Goal: Task Accomplishment & Management: Complete application form

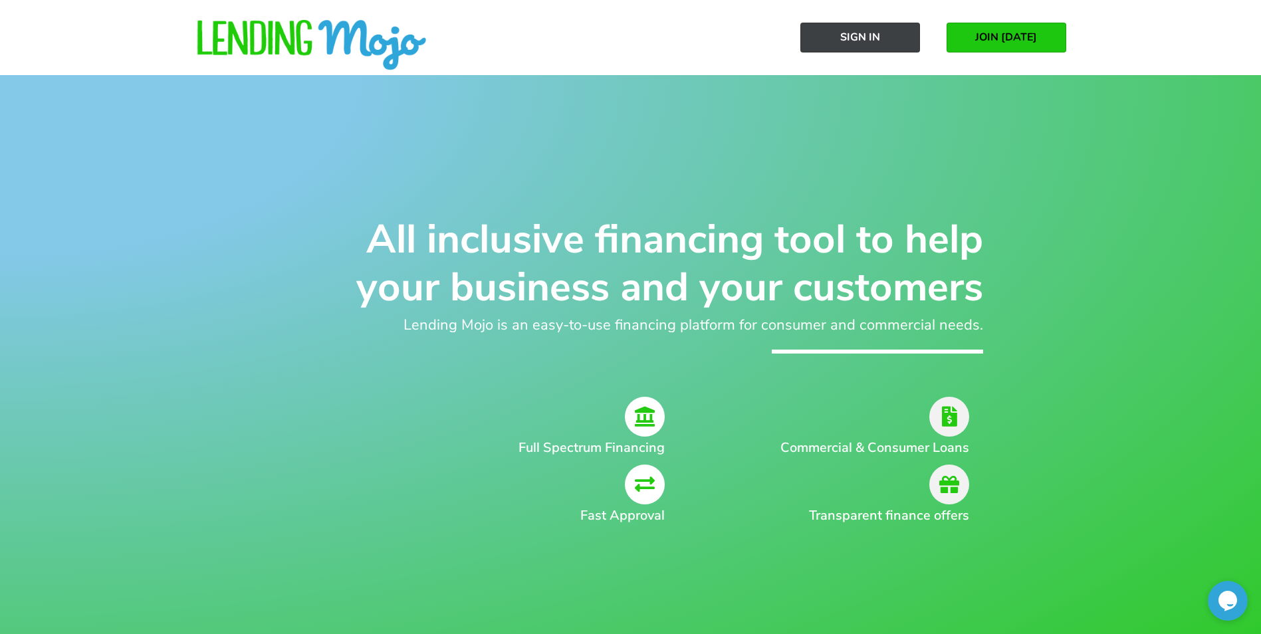
click at [866, 31] on span "Sign In" at bounding box center [860, 37] width 40 height 12
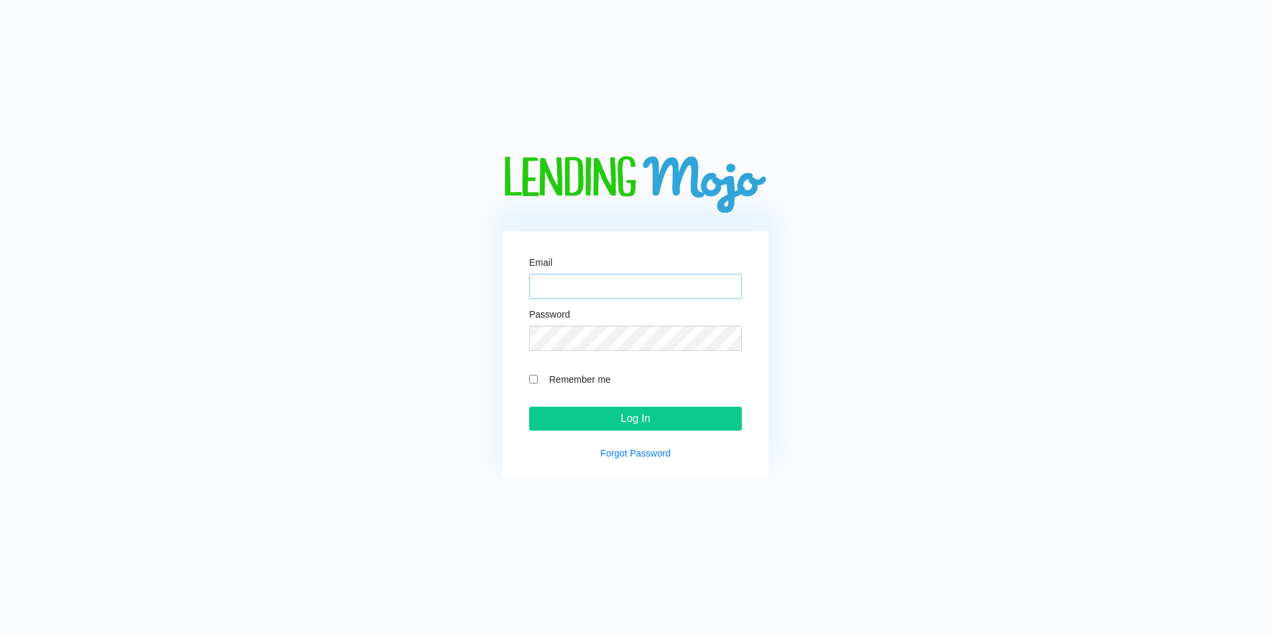
click at [550, 277] on input "Email" at bounding box center [635, 286] width 213 height 25
paste input "proautova@gmail.com"
click at [539, 289] on input "proautova@gmail.com" at bounding box center [635, 286] width 213 height 25
type input "proautova@gmail.com"
click at [535, 380] on input "Remember me" at bounding box center [533, 379] width 9 height 9
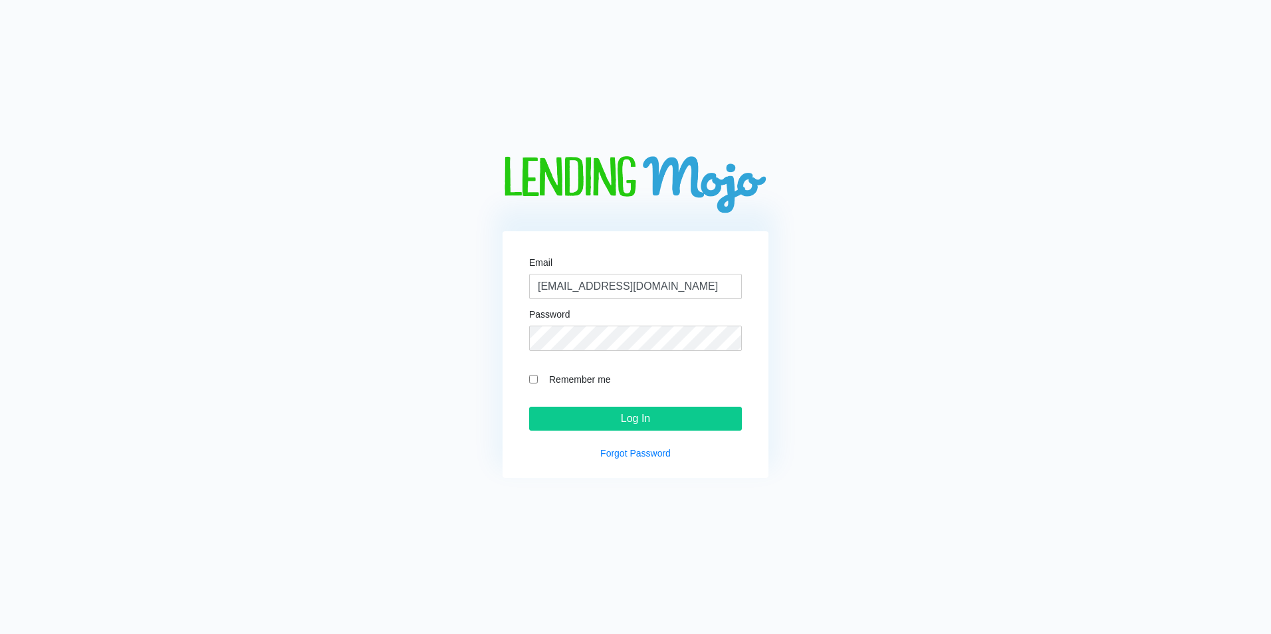
checkbox input "true"
click at [586, 420] on input "Log In" at bounding box center [635, 419] width 213 height 24
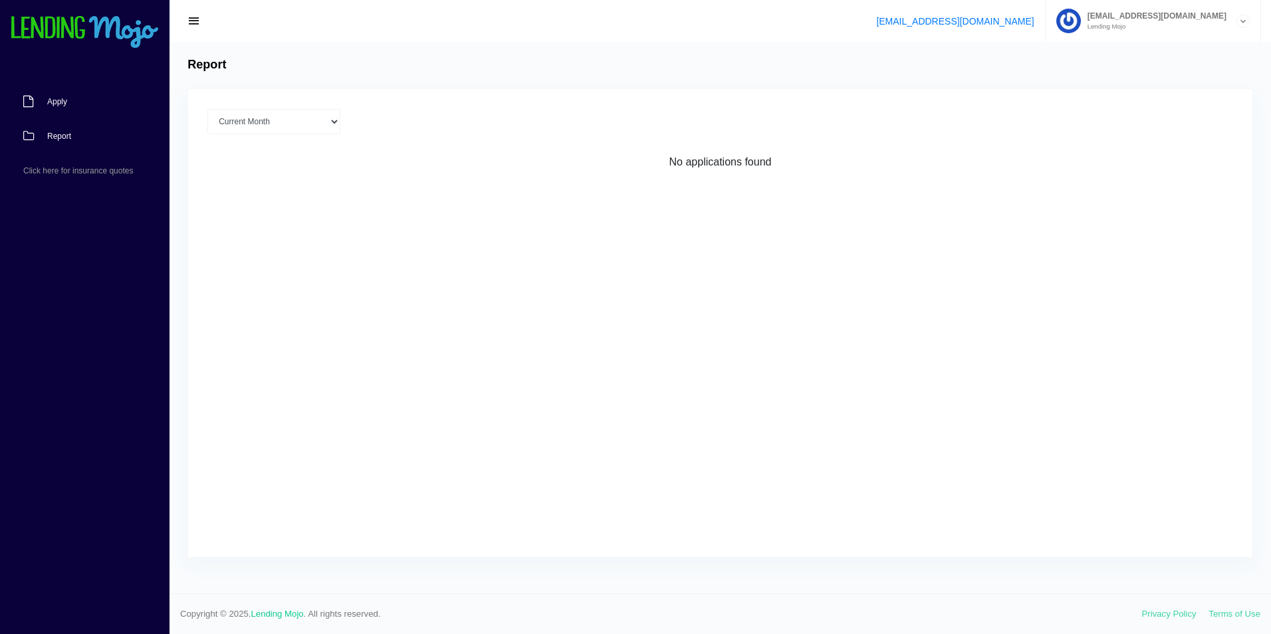
click at [49, 96] on link "Apply" at bounding box center [78, 101] width 156 height 35
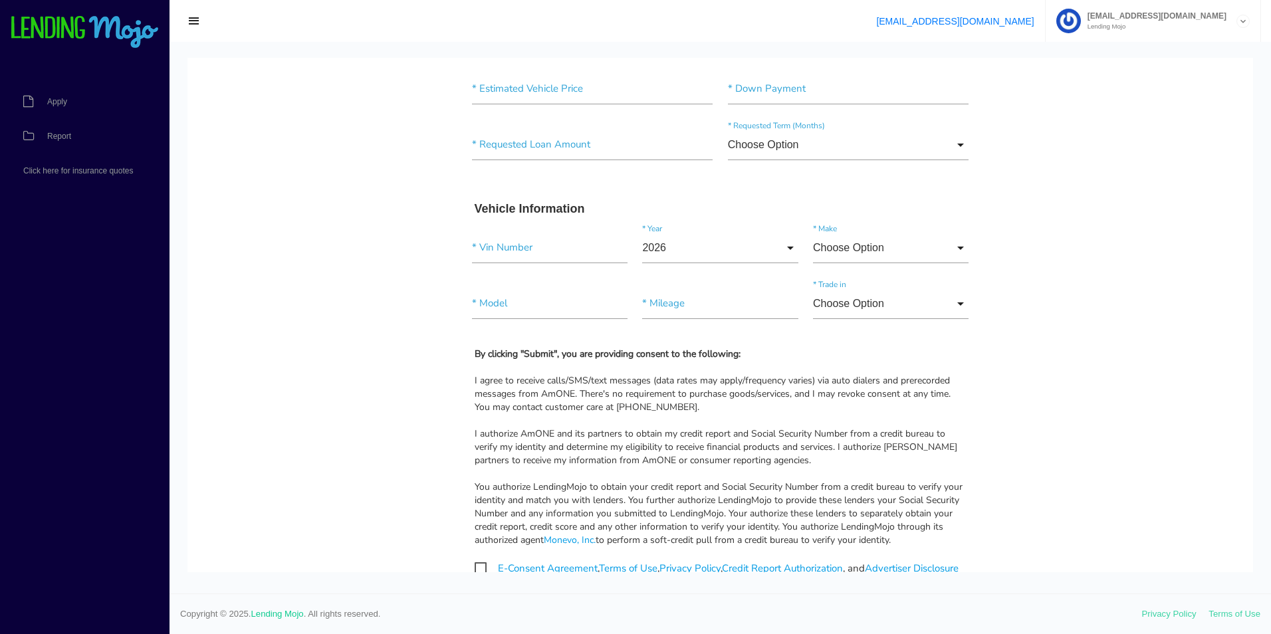
scroll to position [1064, 0]
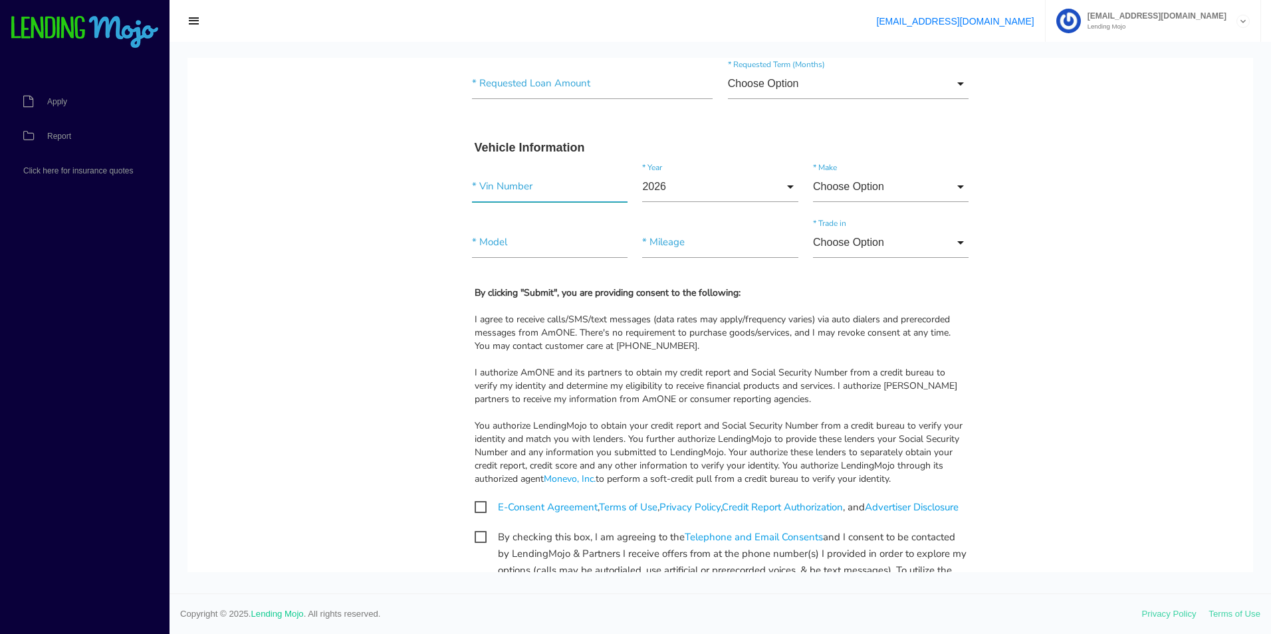
click at [489, 190] on input"] "text" at bounding box center [550, 187] width 156 height 31
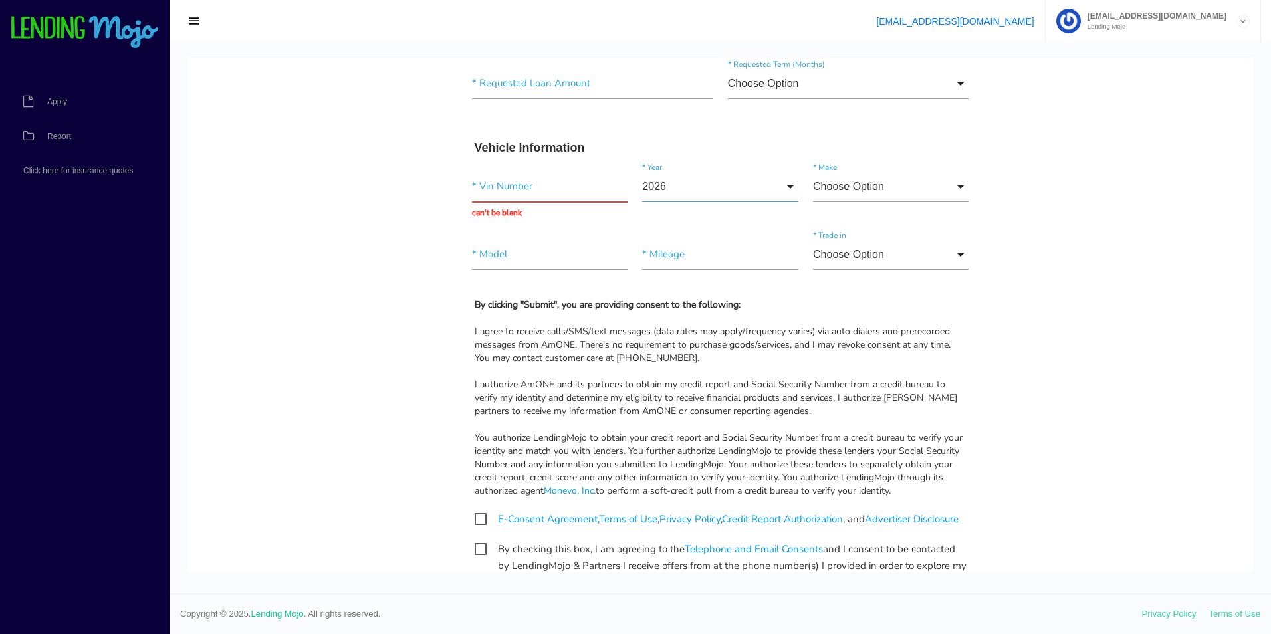
click at [666, 193] on input "2026" at bounding box center [720, 187] width 156 height 31
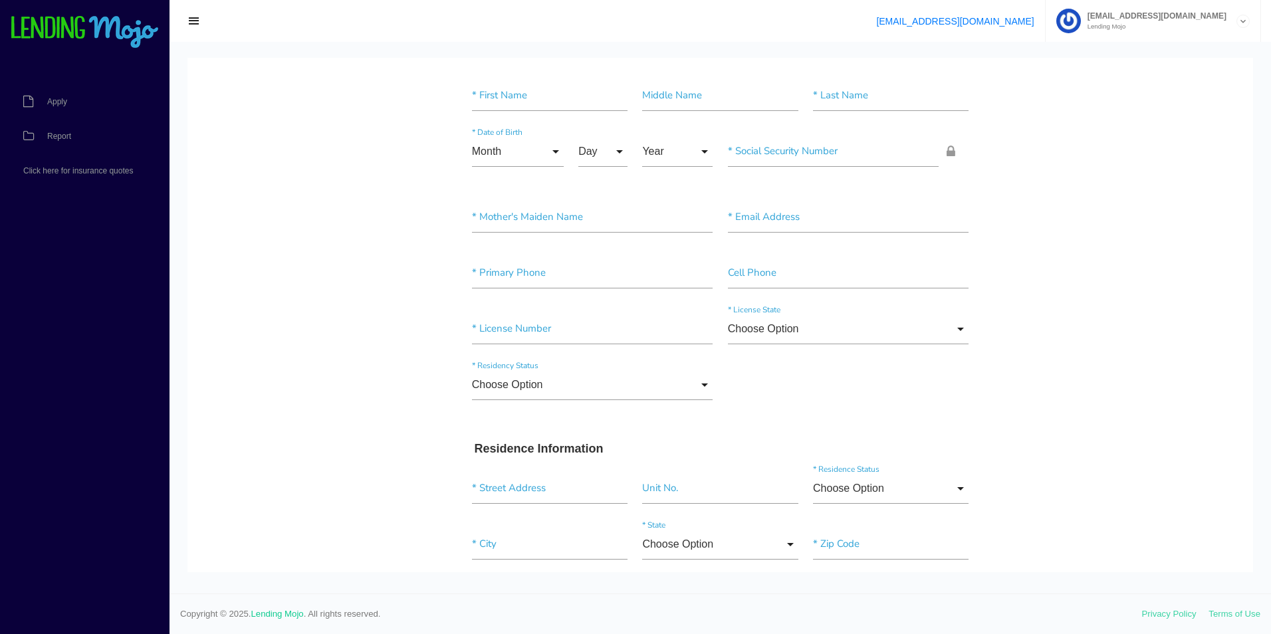
scroll to position [0, 0]
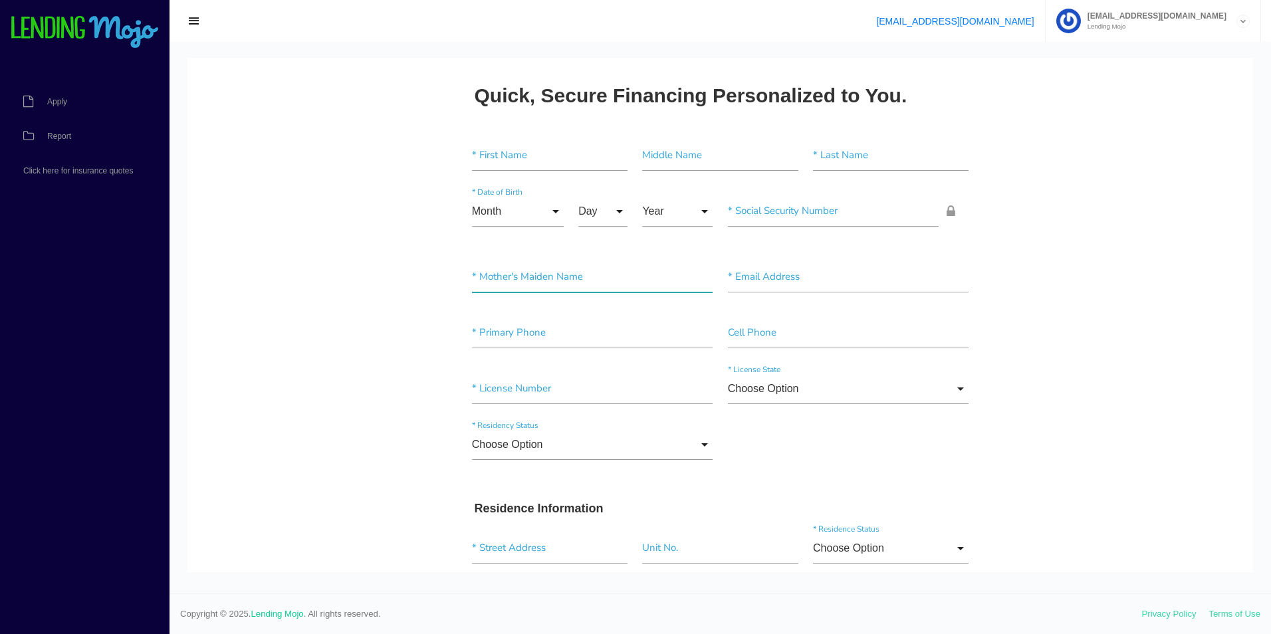
click at [509, 279] on input"] "text" at bounding box center [592, 277] width 241 height 31
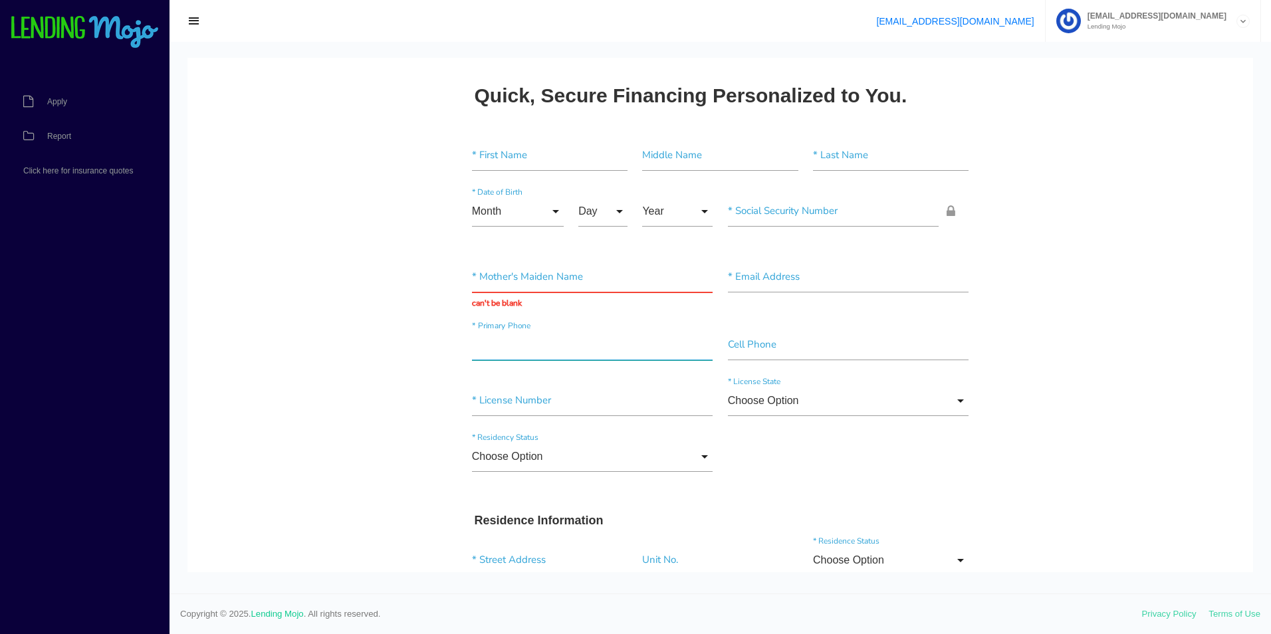
click at [551, 330] on input"] "text" at bounding box center [592, 345] width 241 height 31
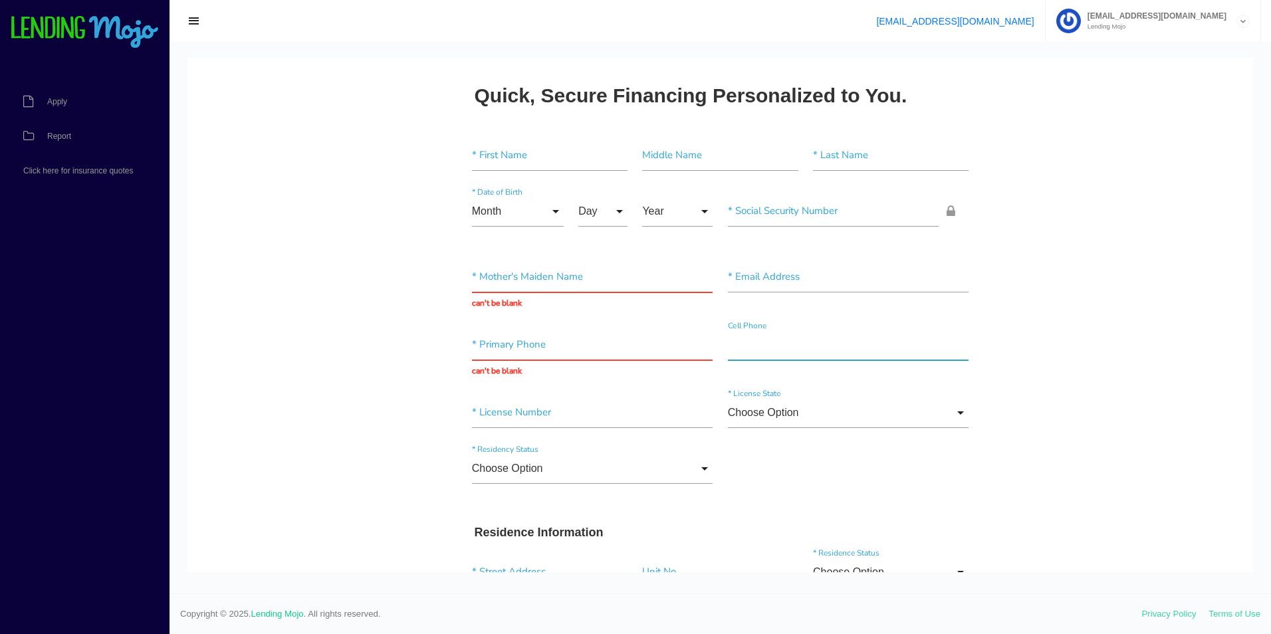
click at [817, 330] on input"] "text" at bounding box center [848, 345] width 241 height 31
click at [664, 464] on input "Choose Option" at bounding box center [592, 468] width 241 height 31
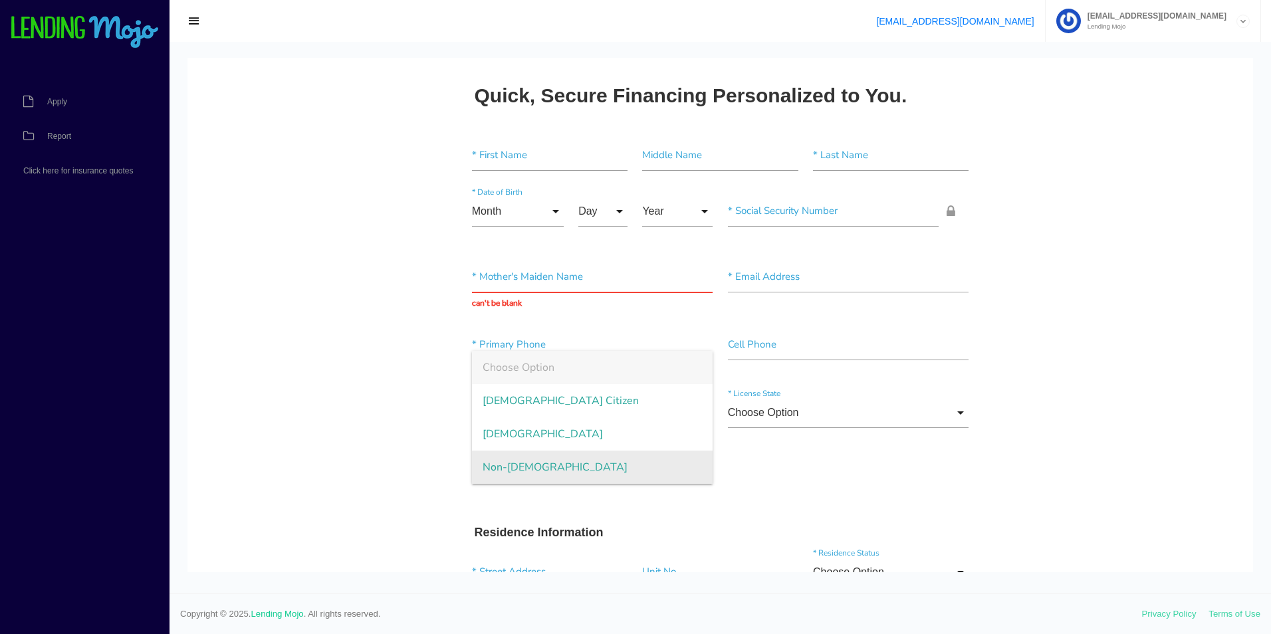
click at [489, 464] on span "Non-Permanent Resident" at bounding box center [592, 467] width 241 height 33
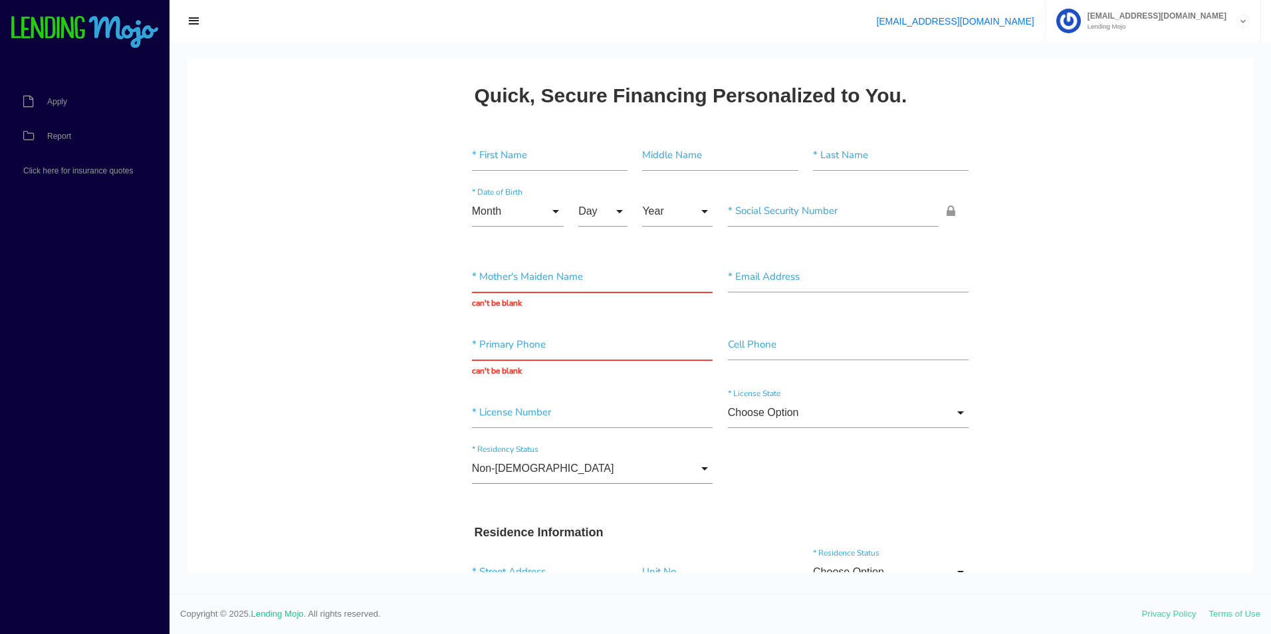
click at [489, 464] on input "Non-Permanent Resident" at bounding box center [592, 468] width 241 height 31
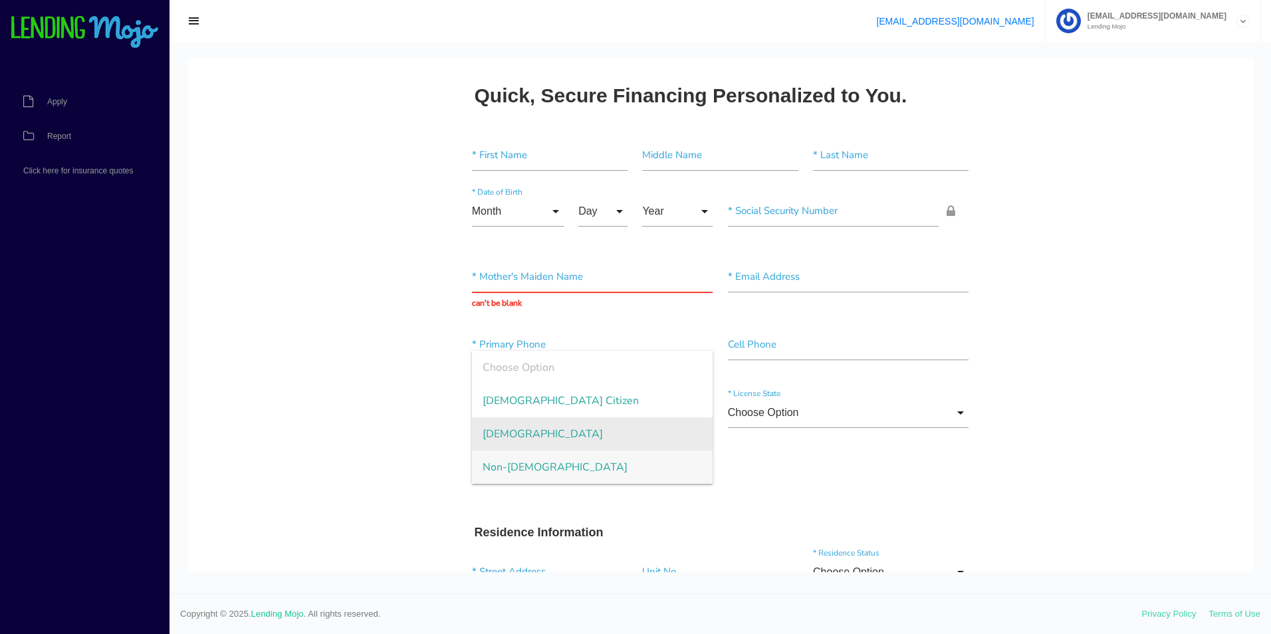
click at [493, 436] on span "Permanent Resident" at bounding box center [592, 434] width 241 height 33
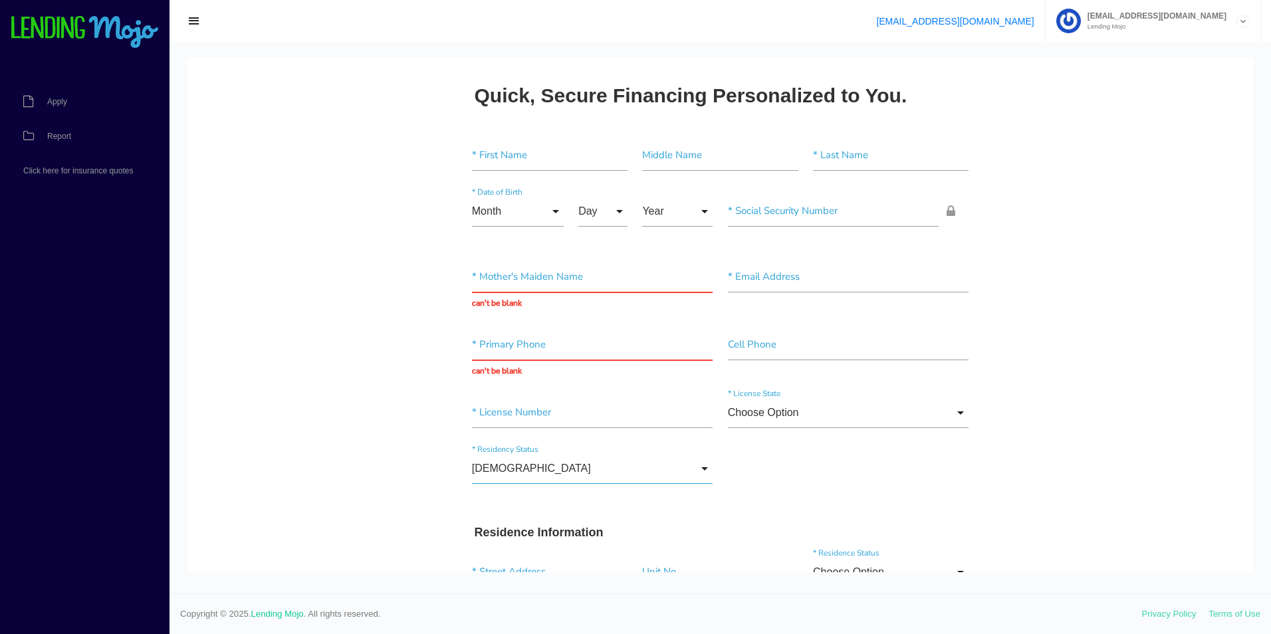
click at [481, 460] on input "Permanent Resident" at bounding box center [592, 468] width 241 height 31
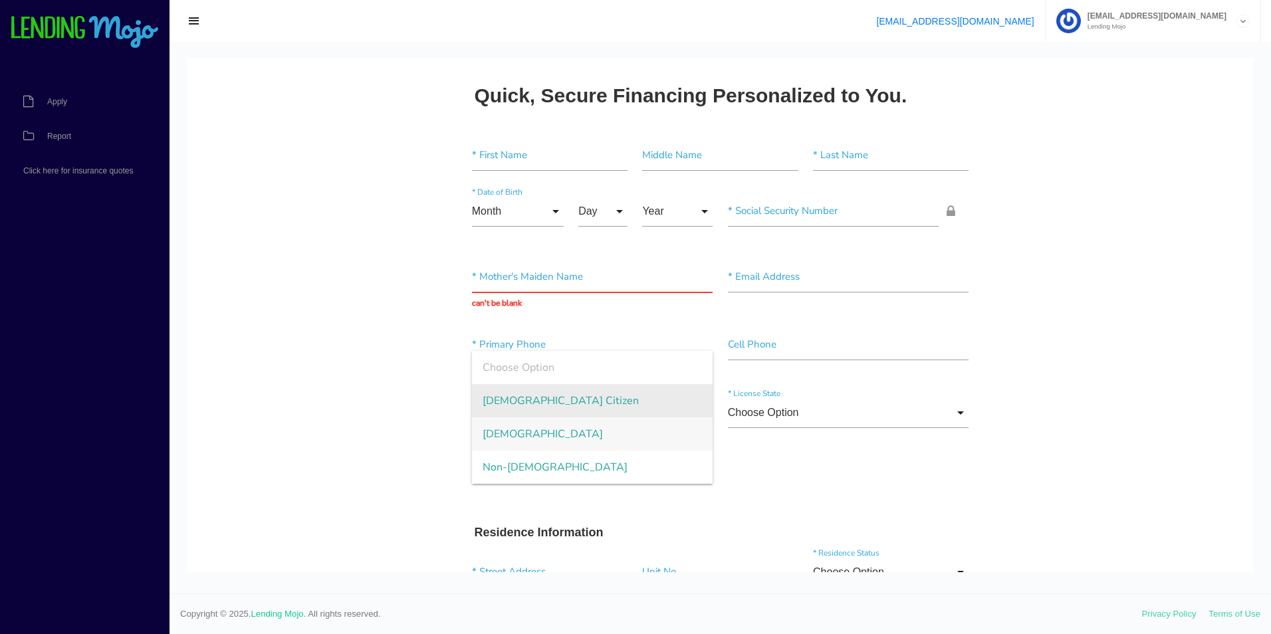
click at [490, 400] on span "US Citizen" at bounding box center [592, 400] width 241 height 33
type input "US Citizen"
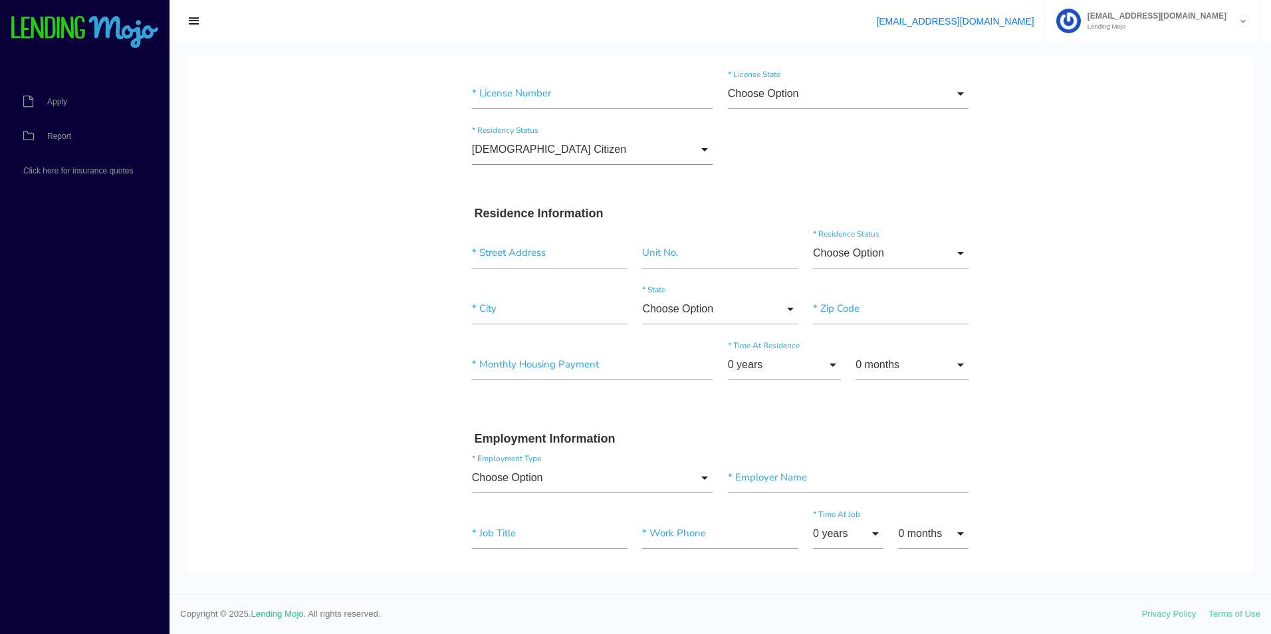
scroll to position [332, 0]
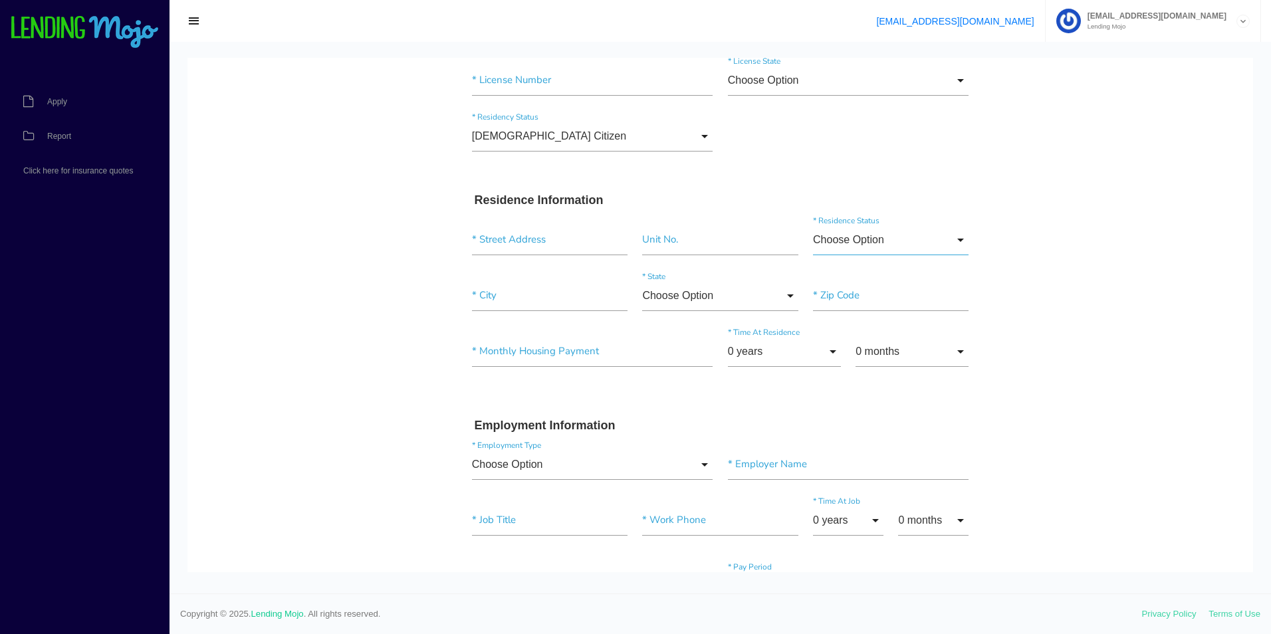
click at [869, 237] on input "Choose Option" at bounding box center [891, 240] width 156 height 31
click at [998, 291] on body "Quick, Secure Financing Personalized to You. * First Name Middle Name * Last Na…" at bounding box center [721, 616] width 1066 height 1783
click at [523, 336] on input"] "text" at bounding box center [592, 351] width 241 height 31
click at [751, 352] on input "0 years" at bounding box center [784, 351] width 113 height 31
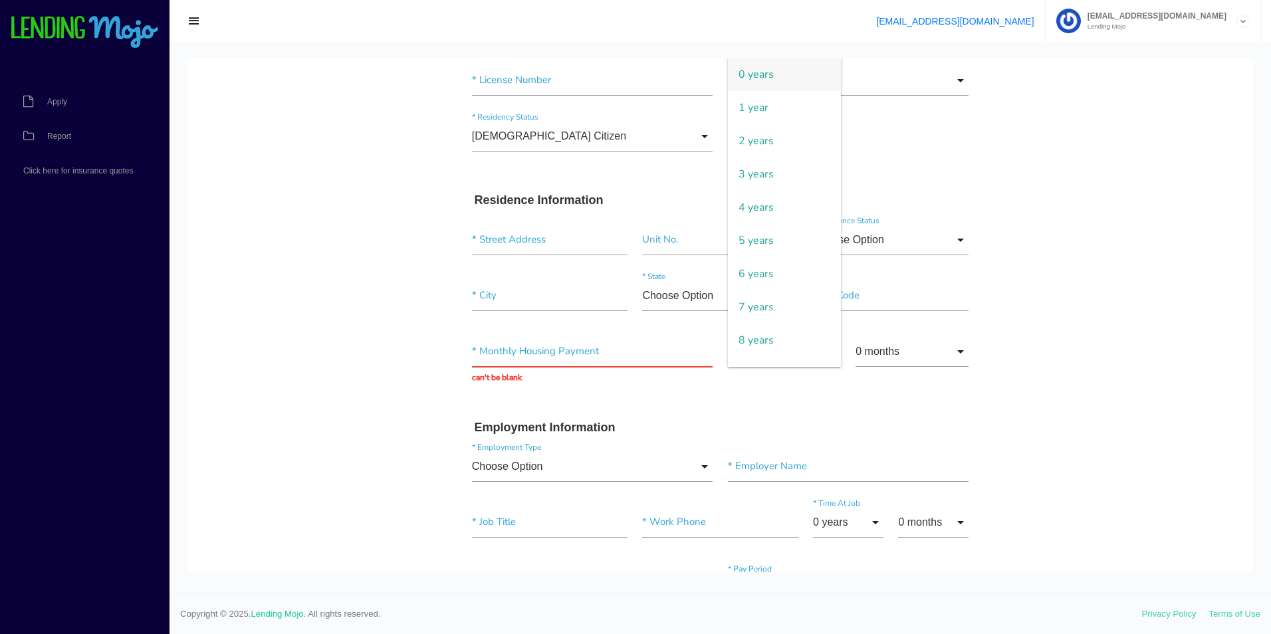
click at [920, 421] on h3 "Employment Information" at bounding box center [721, 428] width 492 height 15
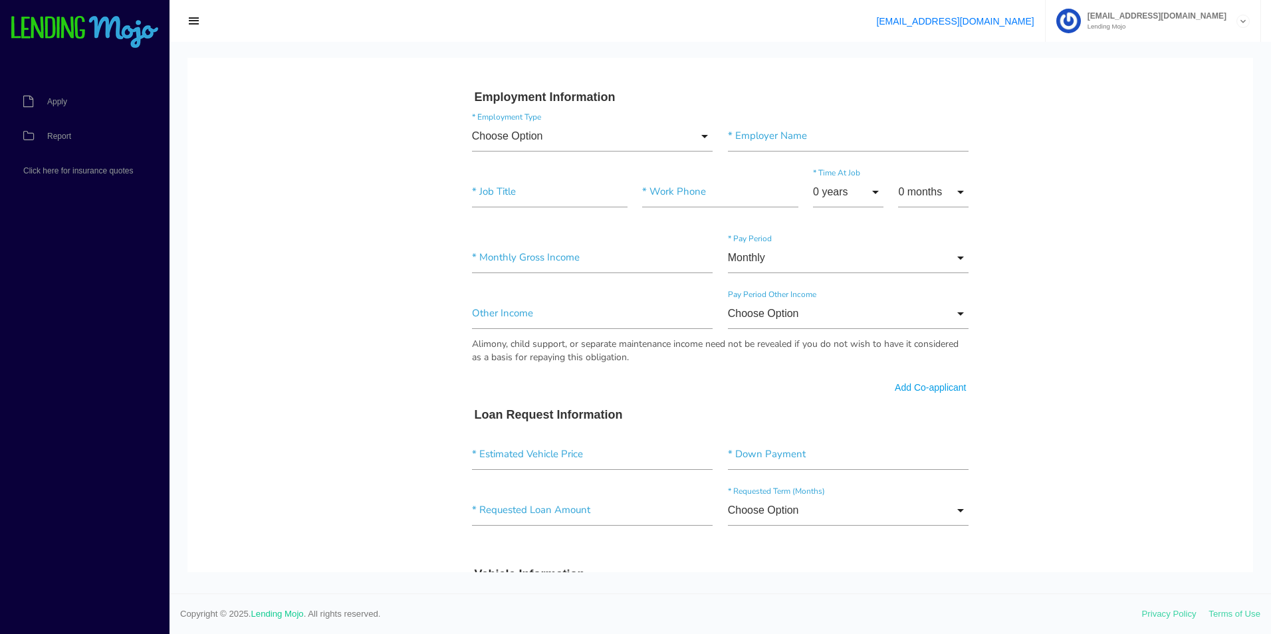
scroll to position [665, 0]
click at [765, 258] on input "Monthly" at bounding box center [848, 256] width 241 height 31
click at [765, 258] on span "Monthly" at bounding box center [848, 257] width 241 height 33
click at [758, 261] on input "Monthly" at bounding box center [848, 256] width 241 height 31
click at [732, 253] on span "Monthly" at bounding box center [848, 257] width 241 height 33
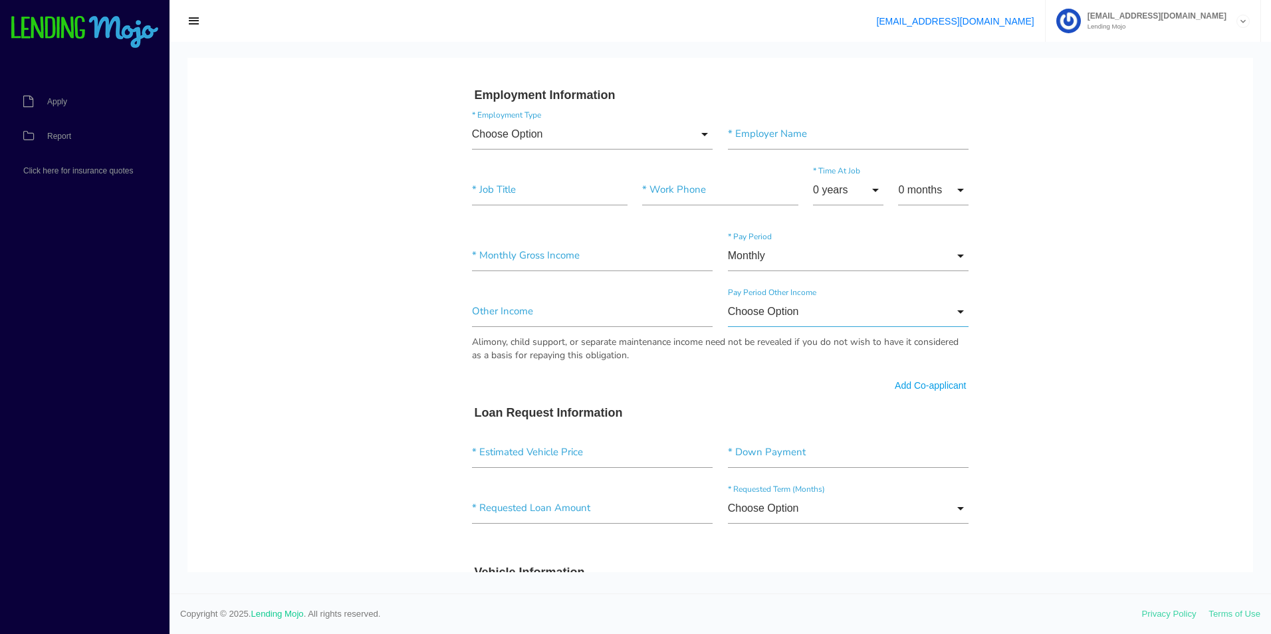
click at [772, 323] on input "Choose Option" at bounding box center [848, 312] width 241 height 31
click at [1066, 420] on body "Quick, Secure Financing Personalized to You. * First Name Middle Name * Last Na…" at bounding box center [721, 285] width 1066 height 1785
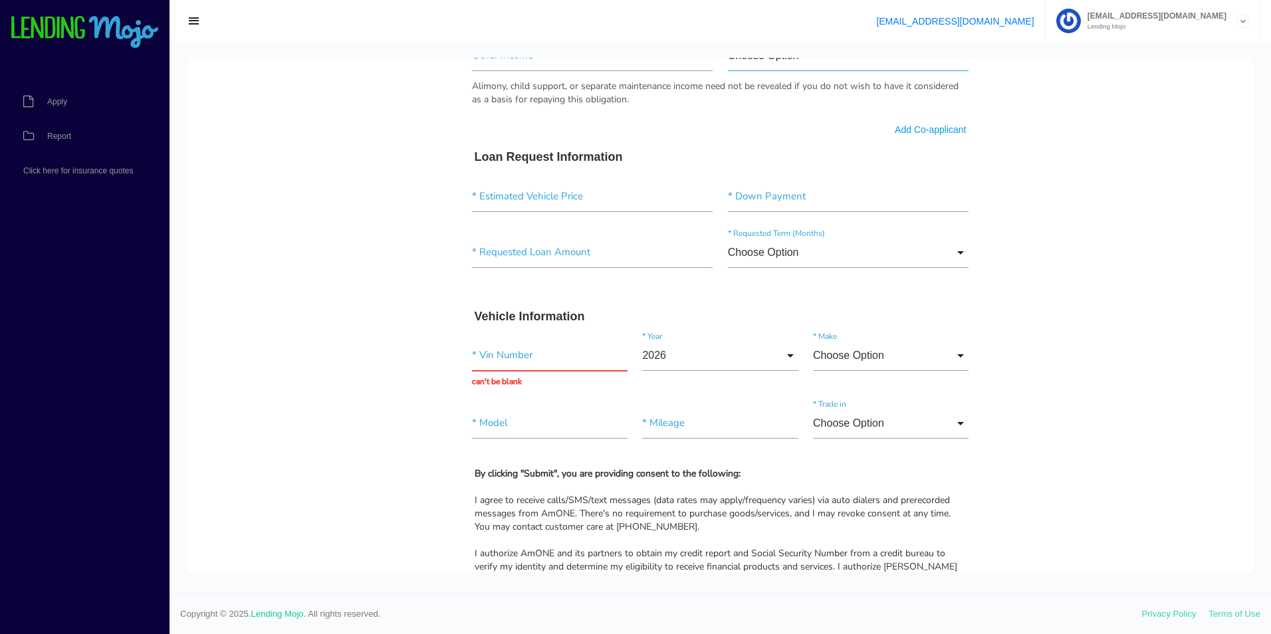
scroll to position [931, 0]
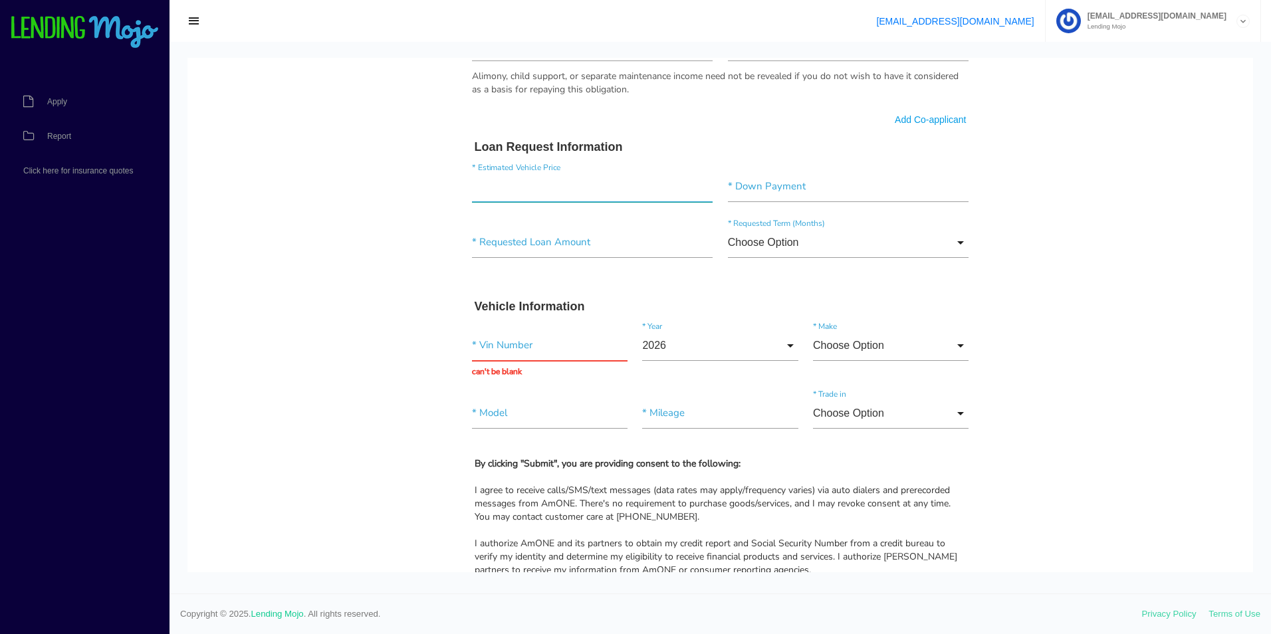
click at [520, 186] on input"] "text" at bounding box center [592, 187] width 241 height 31
click at [781, 198] on input"] "text" at bounding box center [848, 187] width 241 height 31
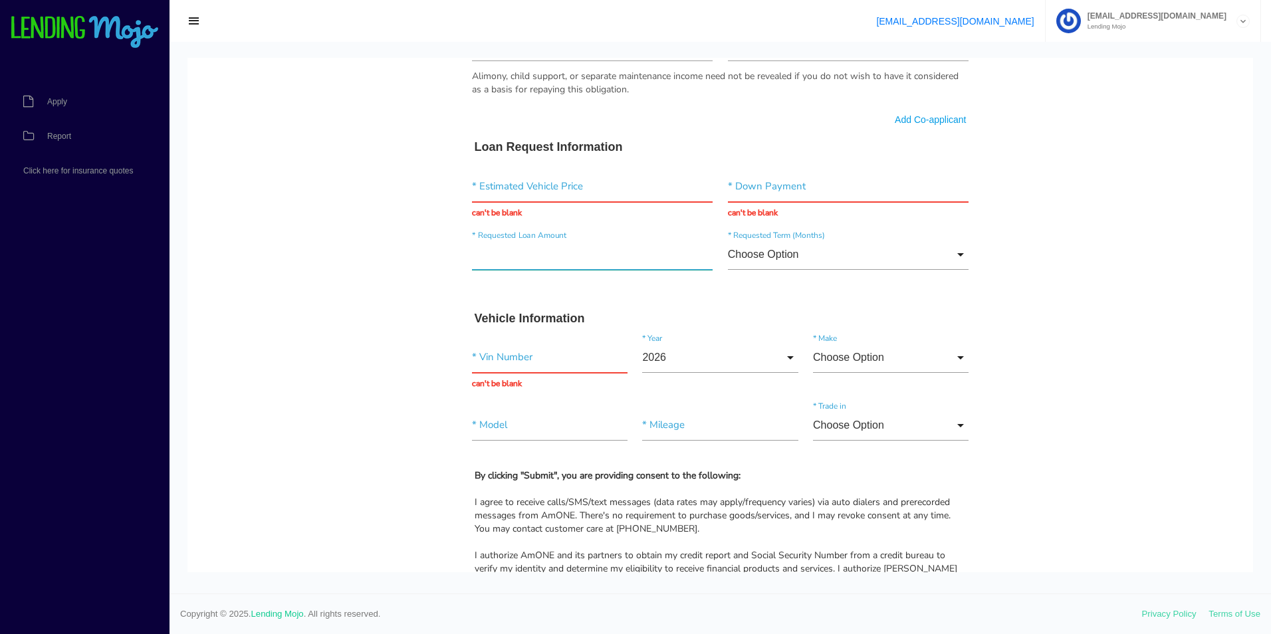
click at [547, 259] on input"] "text" at bounding box center [592, 254] width 241 height 31
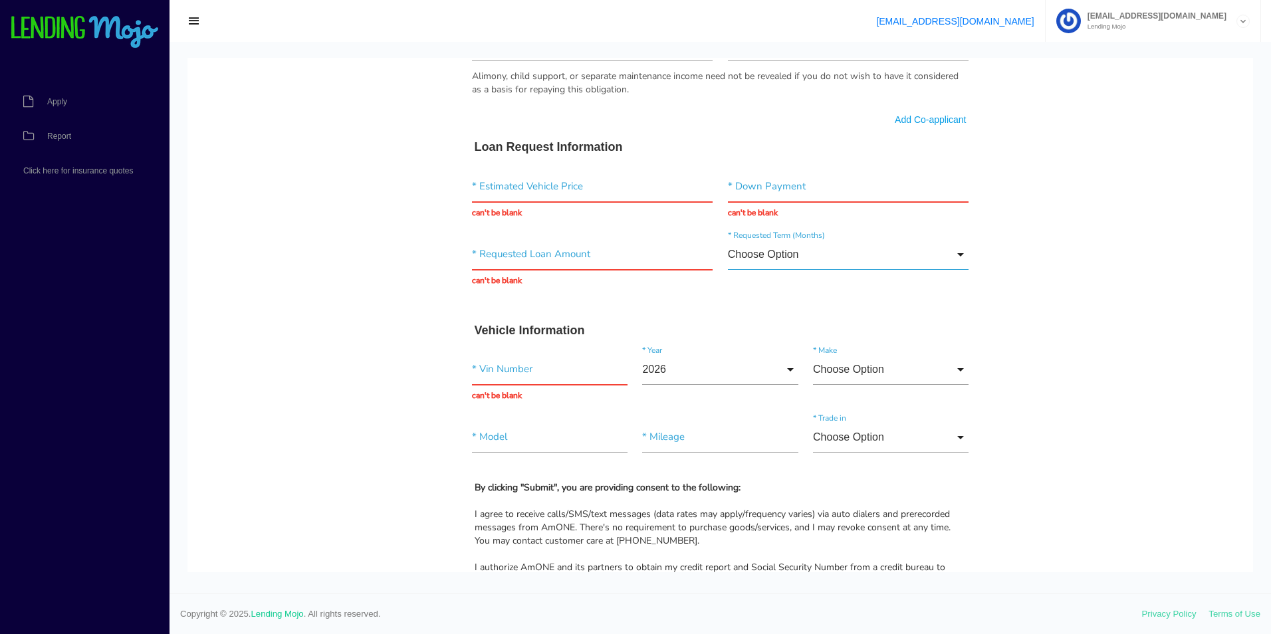
click at [799, 257] on input "Choose Option" at bounding box center [848, 254] width 241 height 31
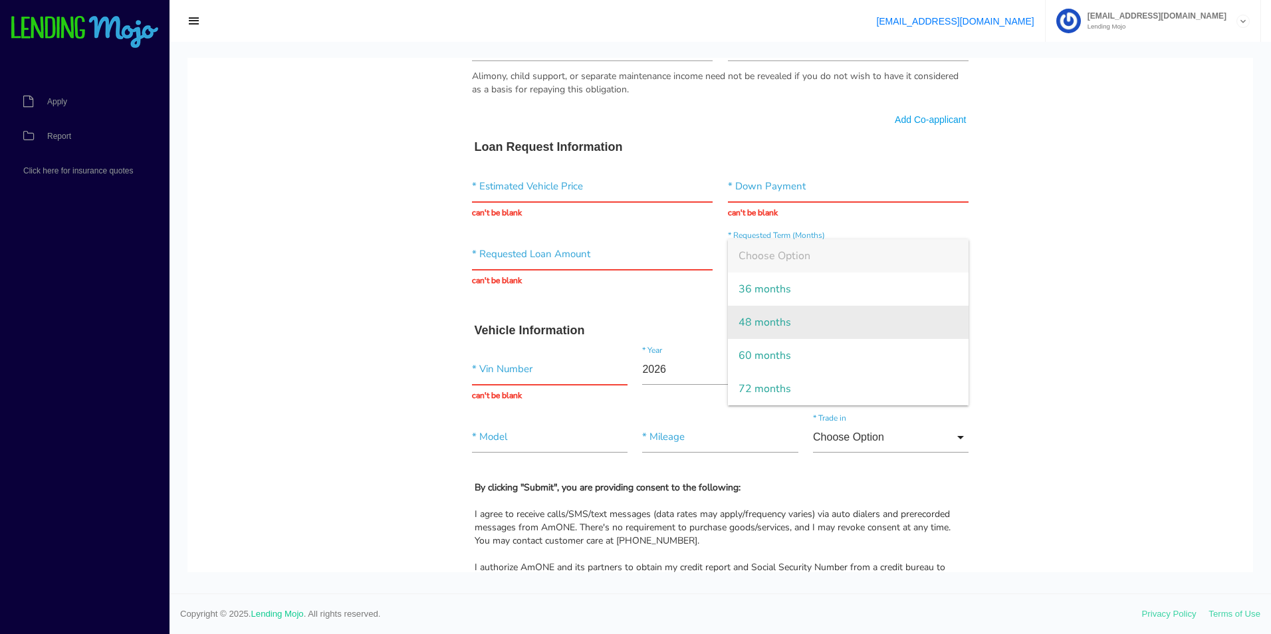
click at [781, 309] on span "48 months" at bounding box center [848, 322] width 241 height 33
type input "48 months"
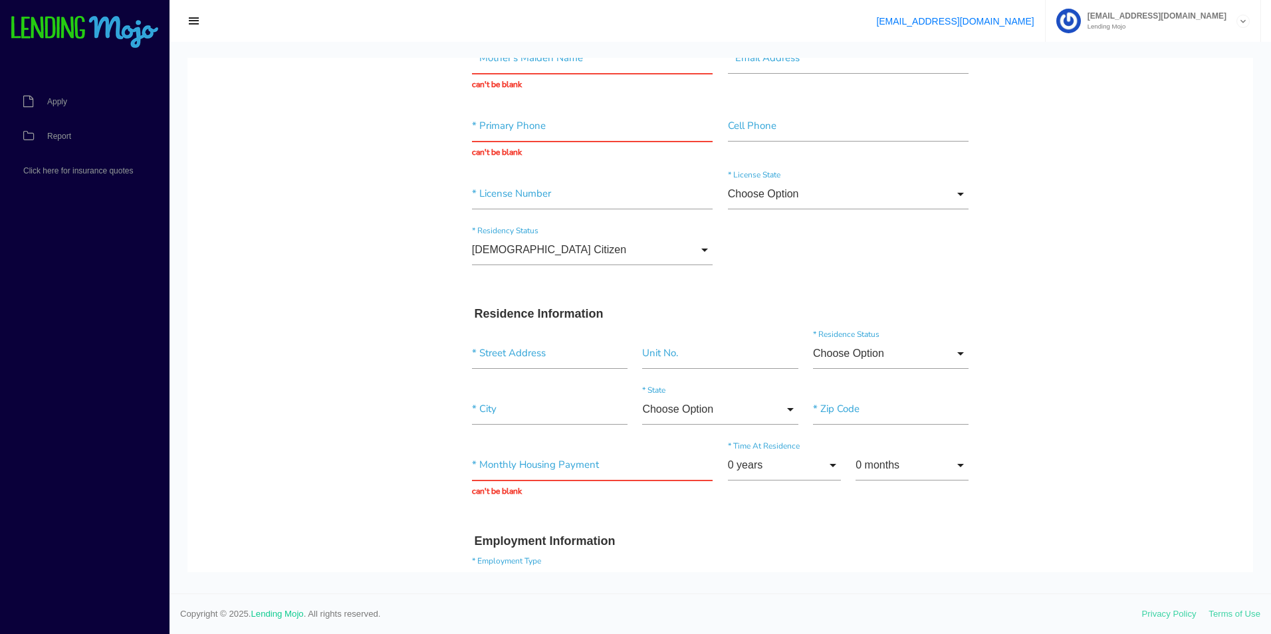
scroll to position [0, 0]
